Goal: Task Accomplishment & Management: Use online tool/utility

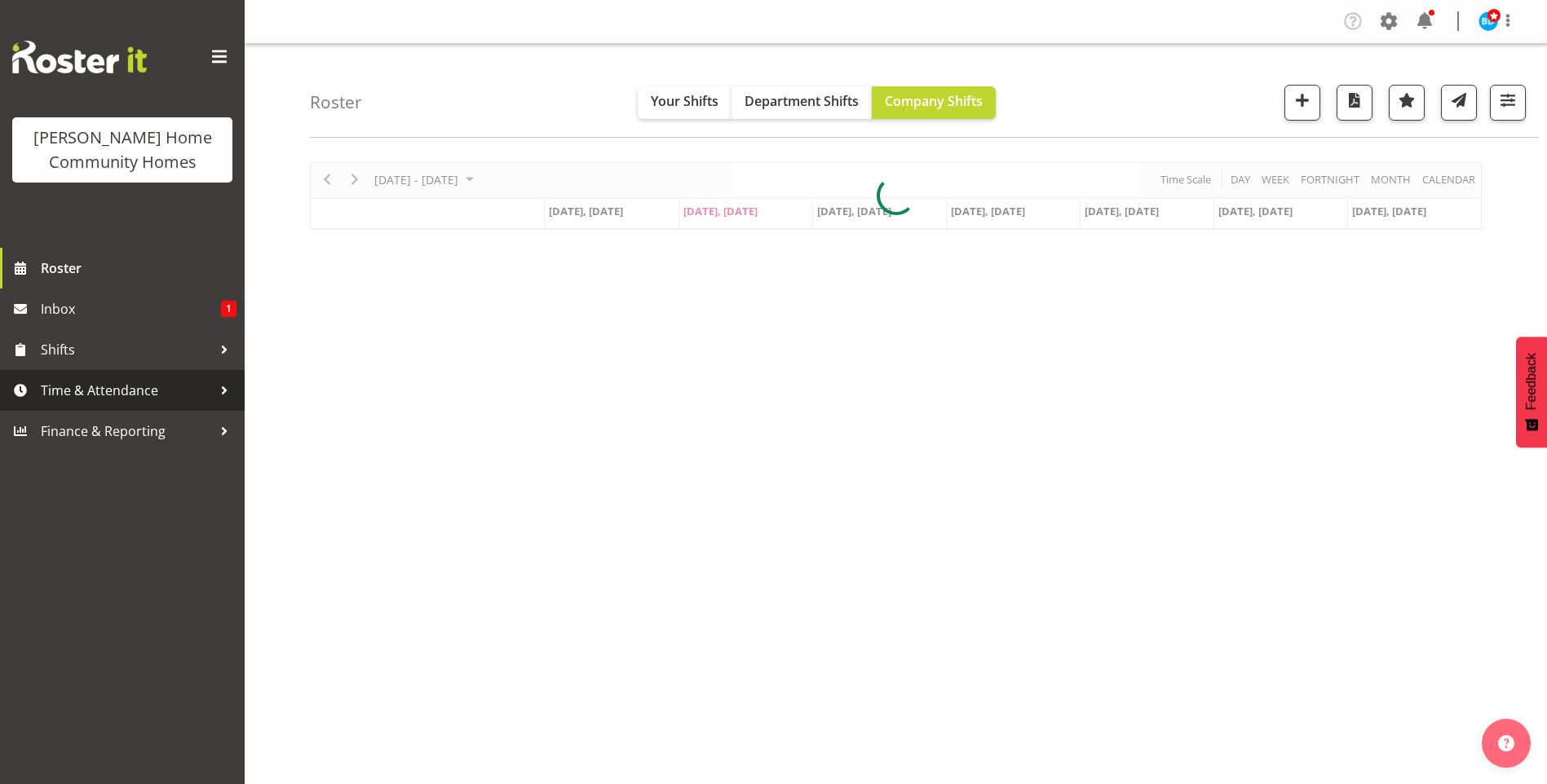
click at [110, 398] on span "Time & Attendance" at bounding box center [127, 390] width 171 height 25
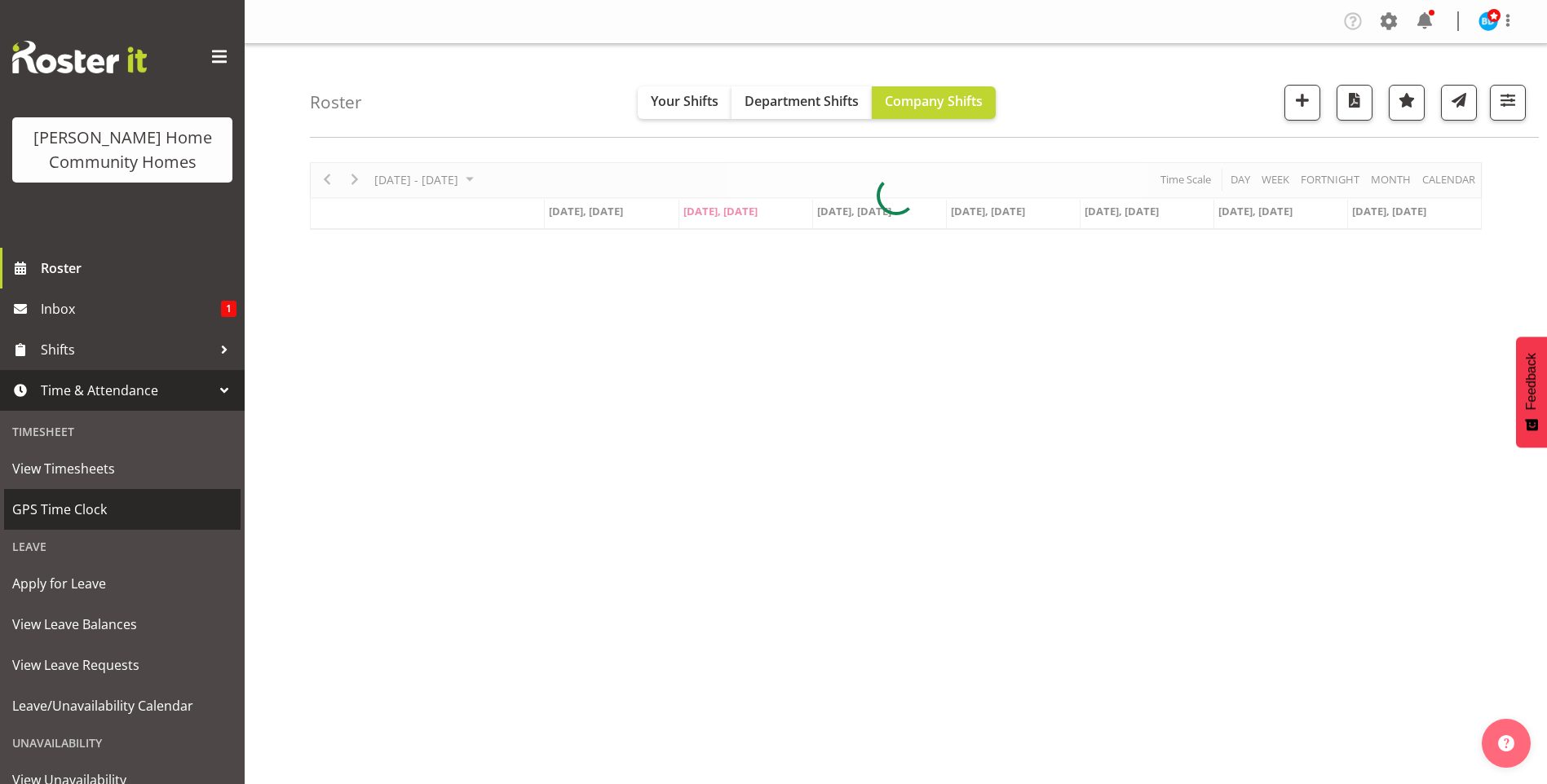
drag, startPoint x: 85, startPoint y: 505, endPoint x: 152, endPoint y: 494, distance: 67.9
click at [86, 505] on span "GPS Time Clock" at bounding box center [122, 509] width 220 height 25
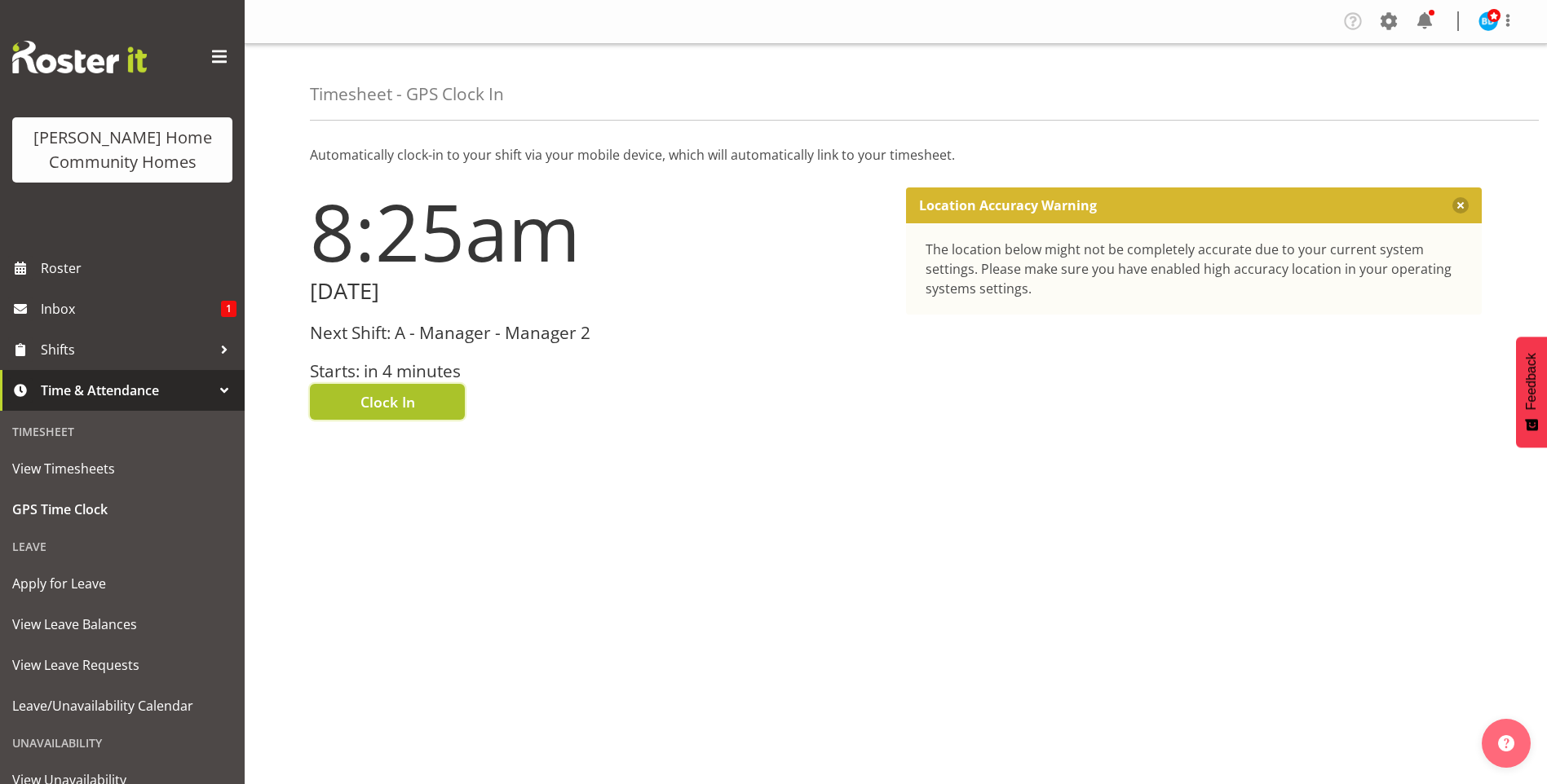
click at [391, 405] on span "Clock In" at bounding box center [388, 402] width 55 height 21
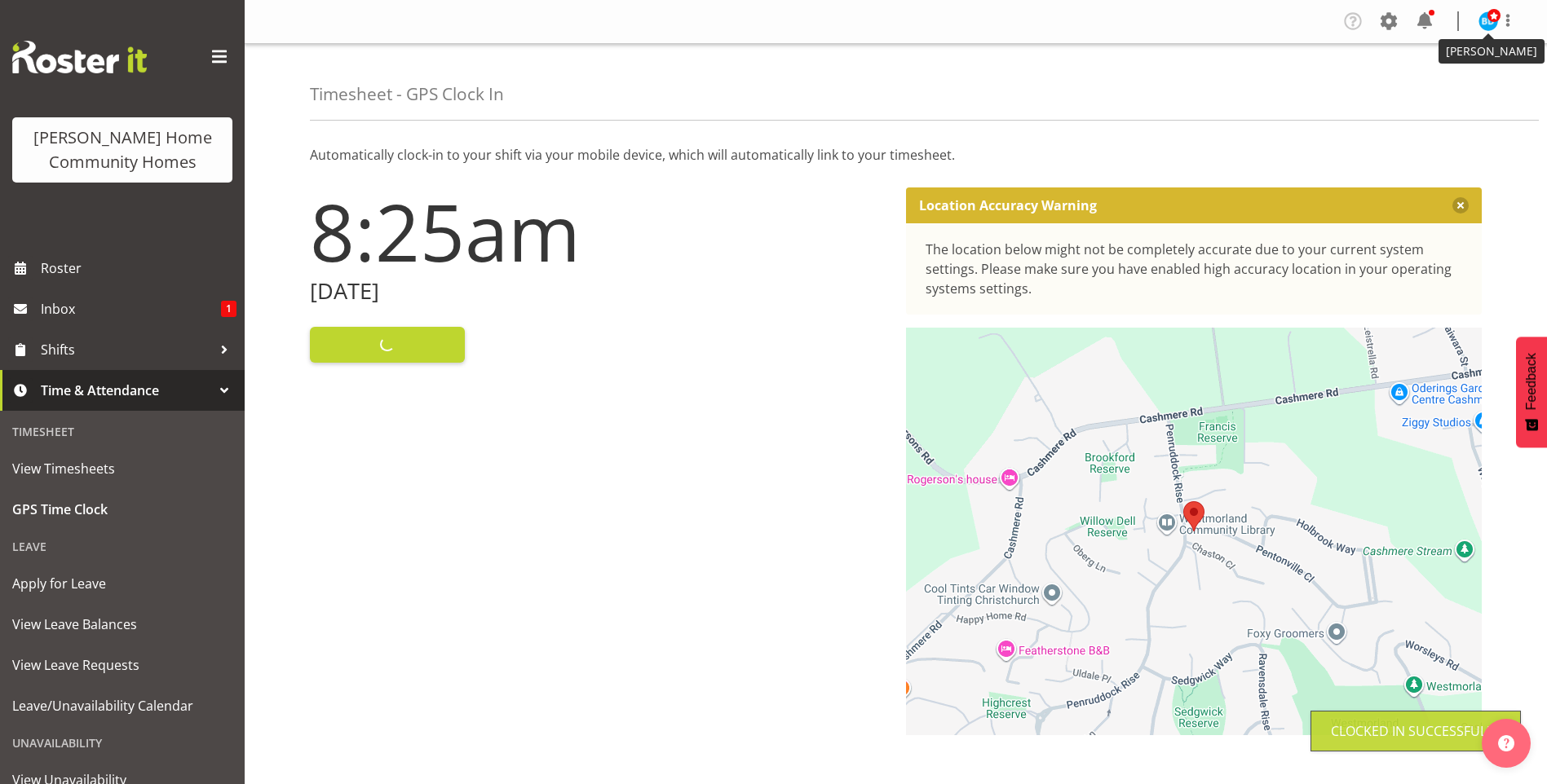
click at [1489, 21] on span at bounding box center [1494, 15] width 13 height 13
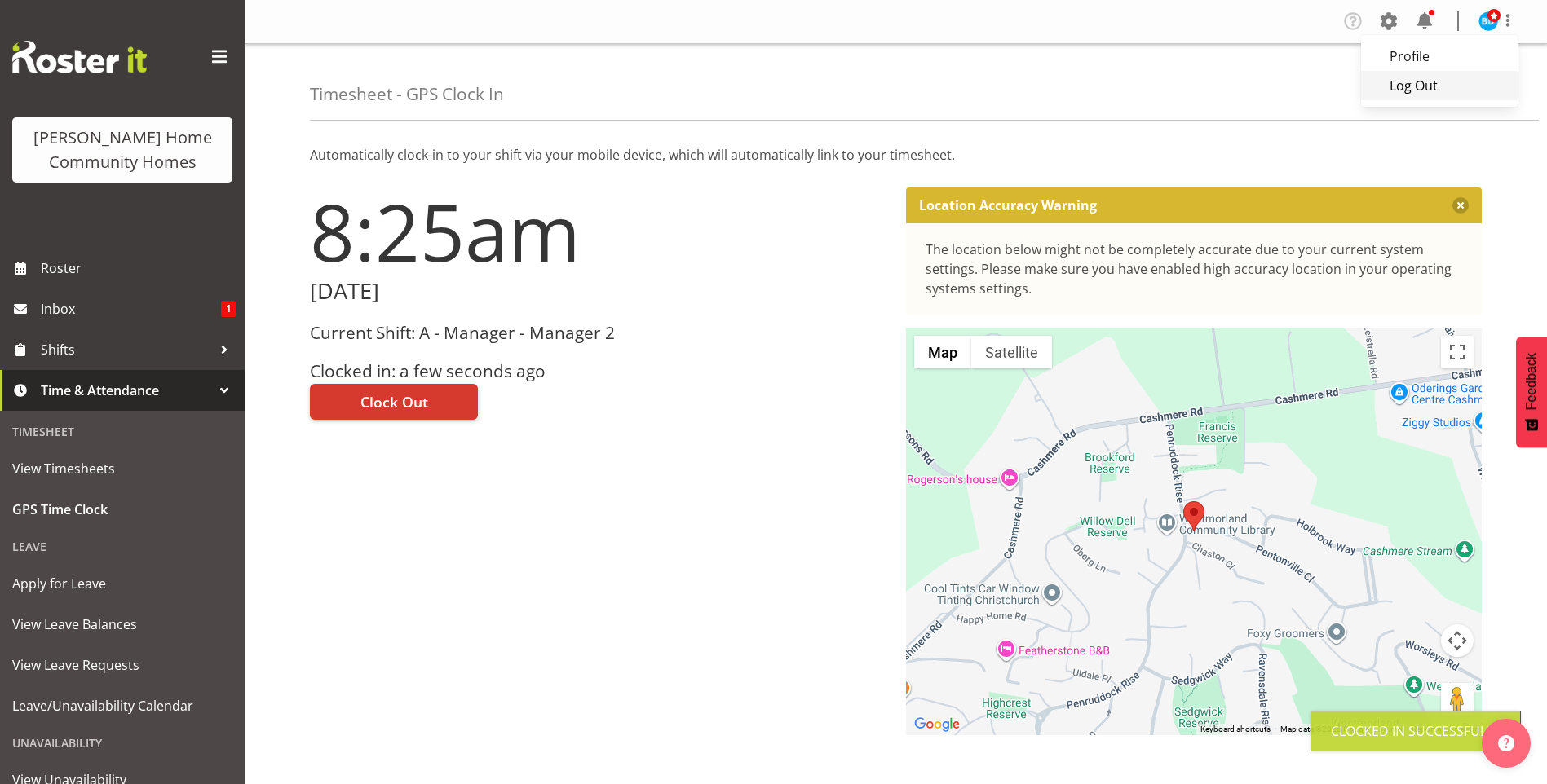
click at [1442, 82] on link "Log Out" at bounding box center [1439, 86] width 157 height 29
